Goal: Check status: Check status

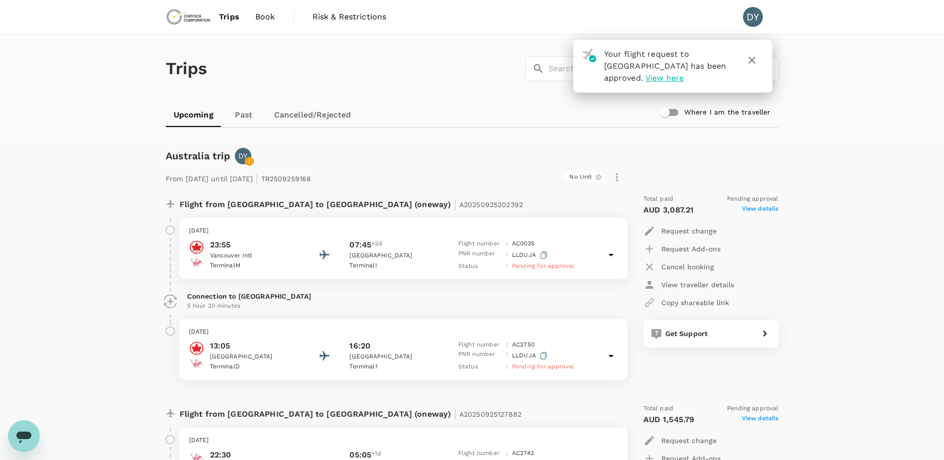
click at [684, 73] on span "View here" at bounding box center [665, 77] width 38 height 9
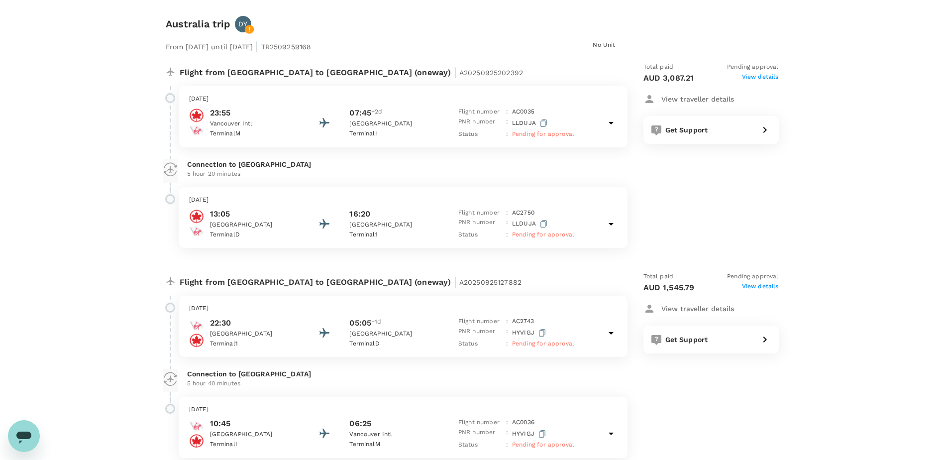
click at [764, 285] on span "View details" at bounding box center [760, 288] width 37 height 12
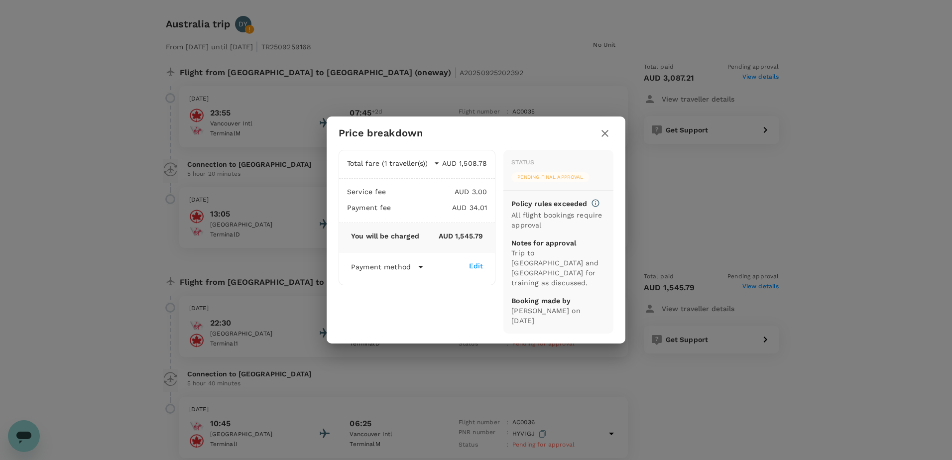
click at [600, 139] on icon "button" at bounding box center [605, 133] width 12 height 12
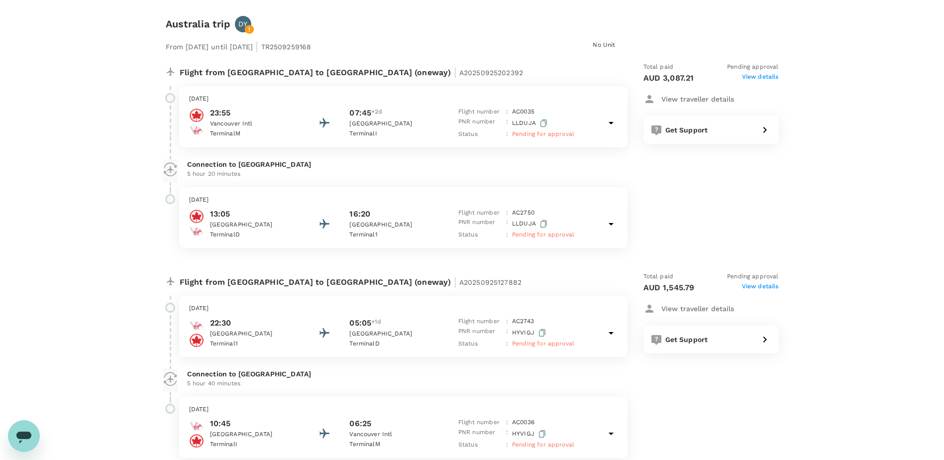
scroll to position [149, 0]
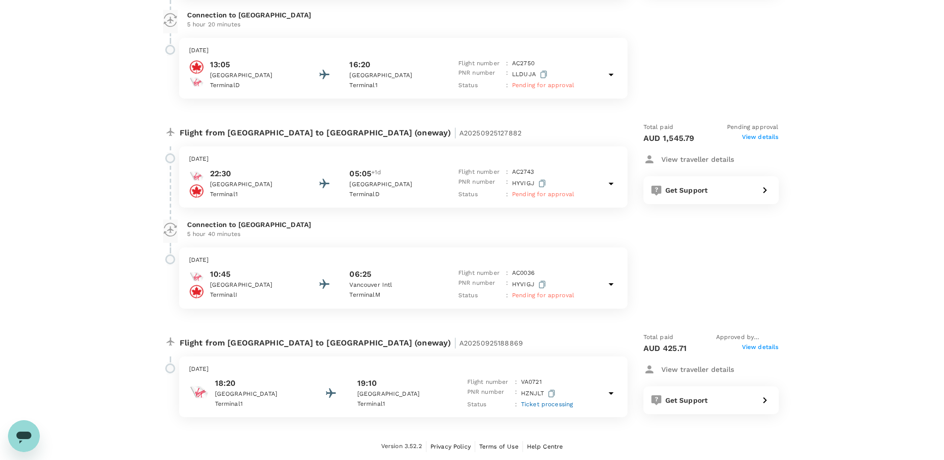
click at [610, 393] on icon at bounding box center [611, 393] width 5 height 2
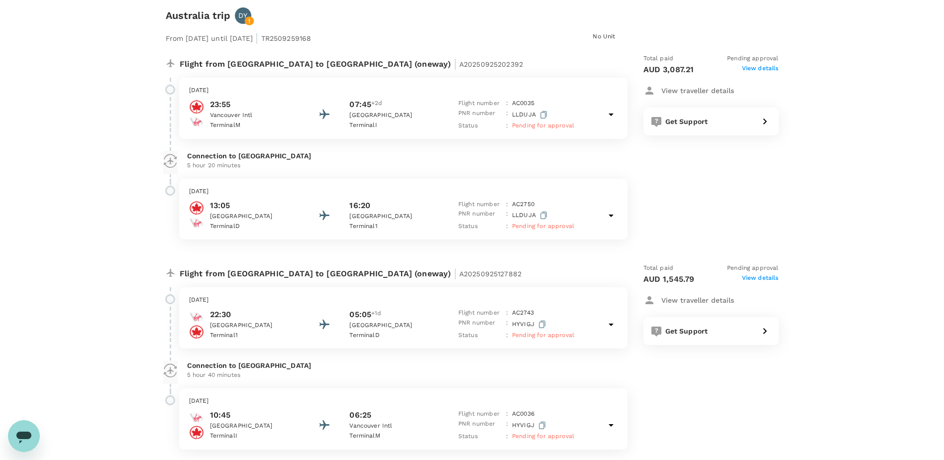
scroll to position [0, 0]
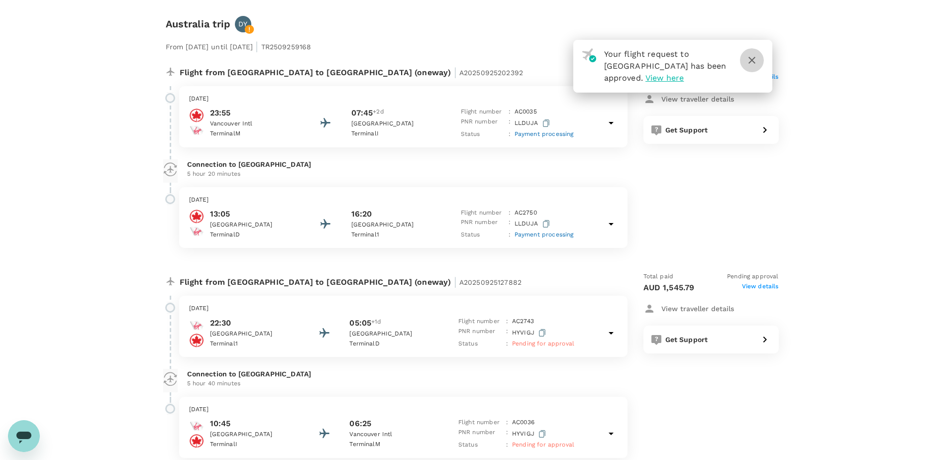
click at [756, 63] on icon "button" at bounding box center [752, 60] width 12 height 12
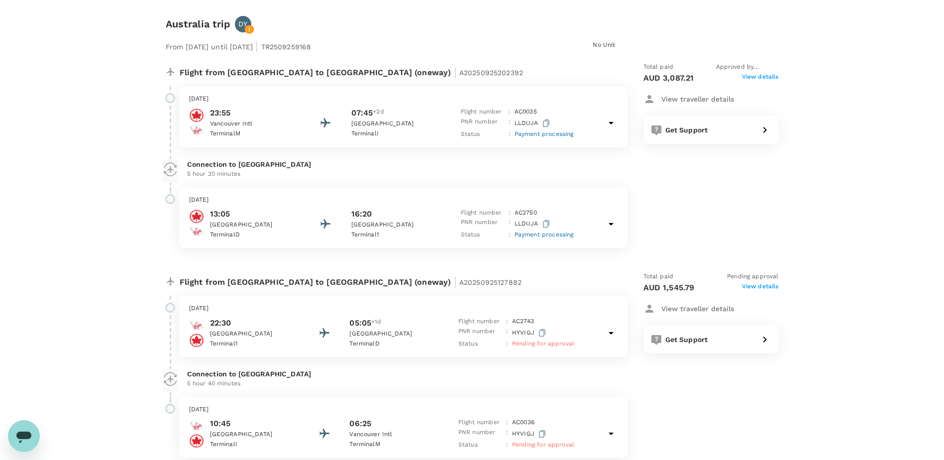
click at [757, 79] on span "View details" at bounding box center [760, 78] width 37 height 12
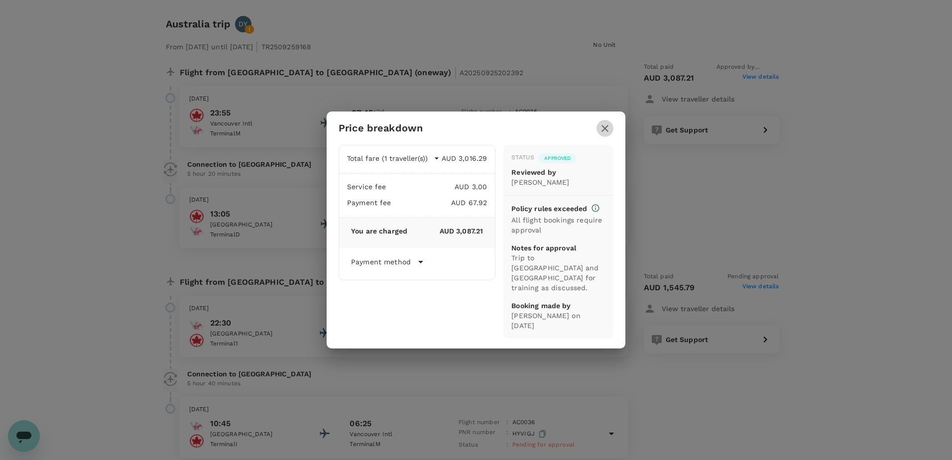
click at [599, 134] on icon "button" at bounding box center [605, 128] width 12 height 12
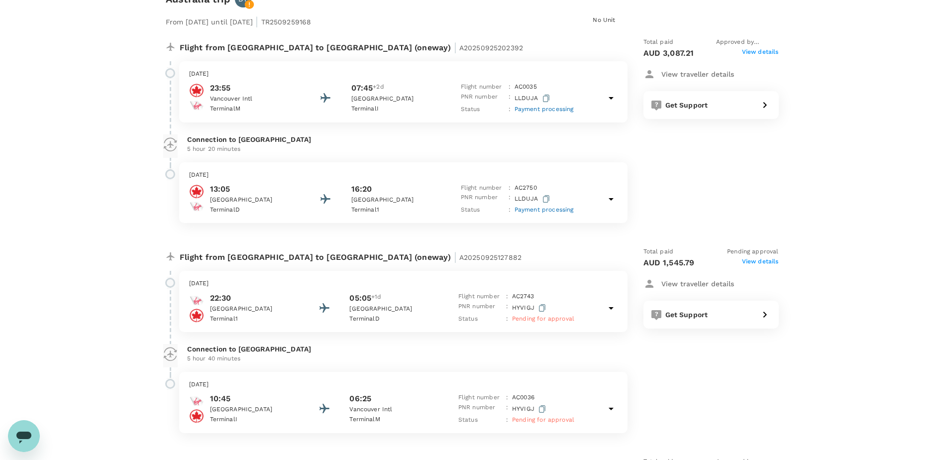
scroll to position [50, 0]
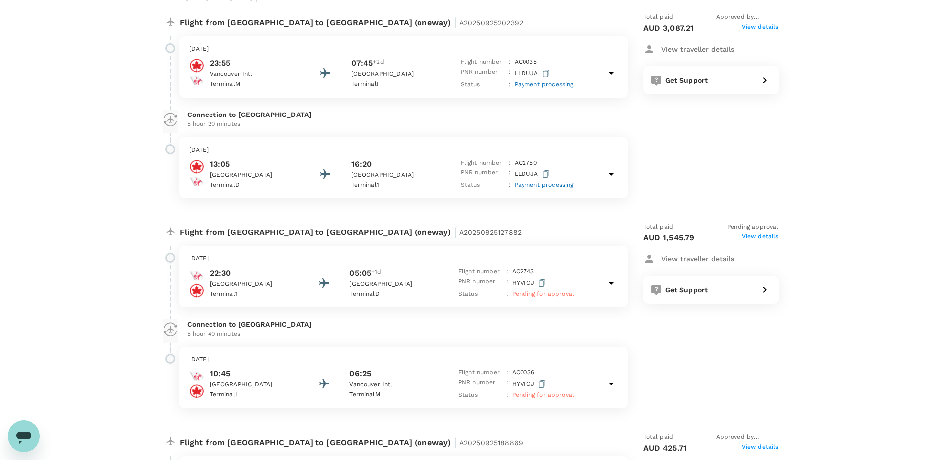
click at [609, 75] on icon at bounding box center [611, 73] width 12 height 12
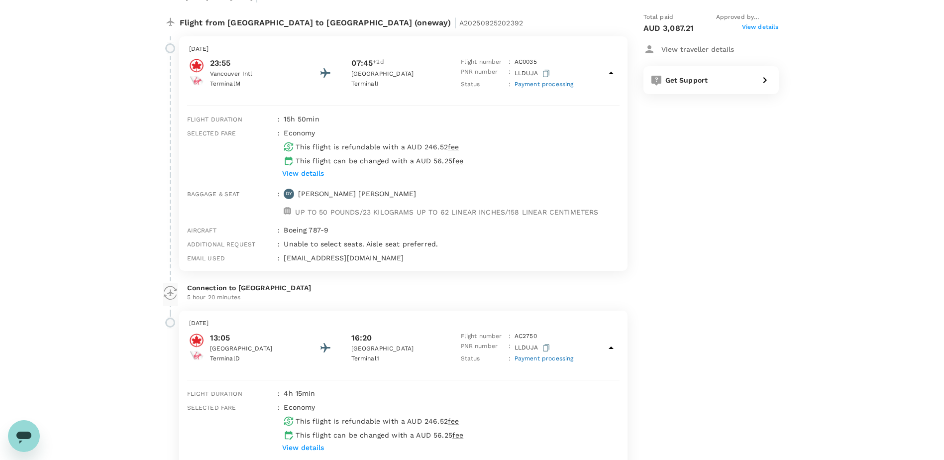
click at [609, 75] on icon at bounding box center [611, 73] width 12 height 12
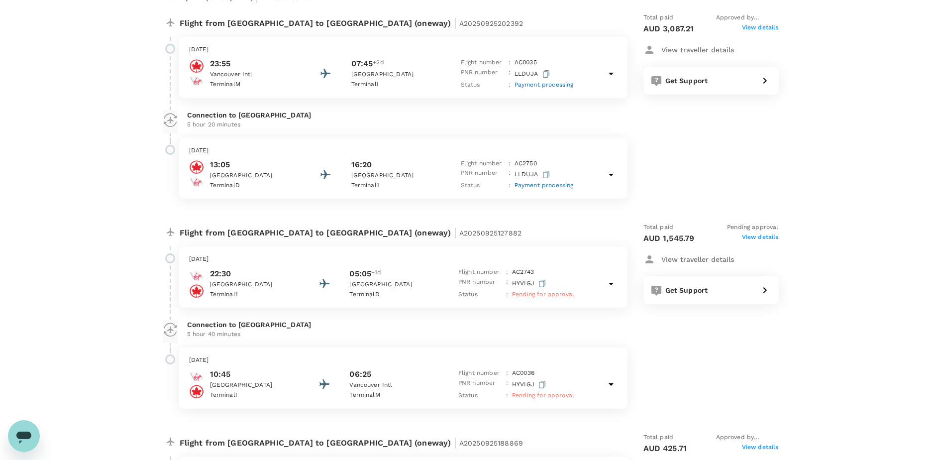
scroll to position [0, 0]
